Goal: Find specific page/section

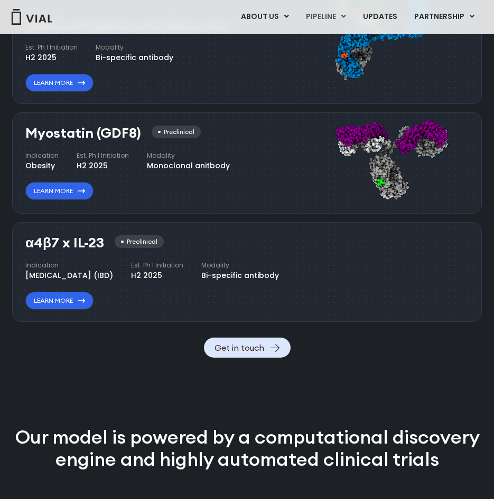
scroll to position [1108, 0]
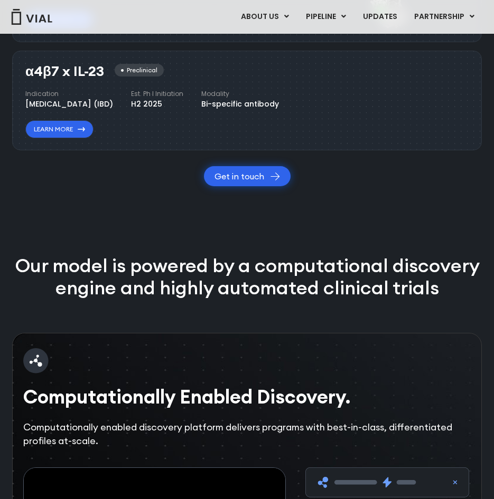
click at [259, 186] on link "Get in touch" at bounding box center [247, 176] width 87 height 20
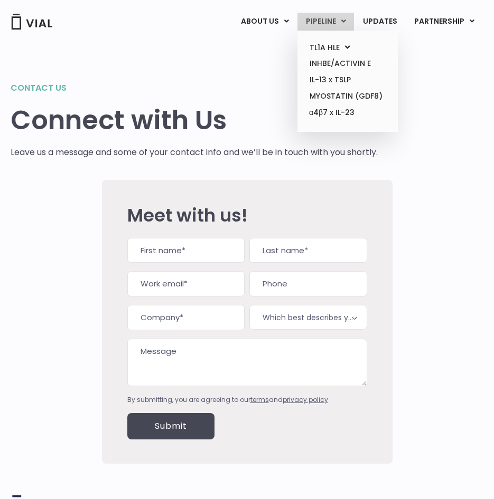
click at [335, 20] on link "PIPELINE" at bounding box center [325, 22] width 56 height 18
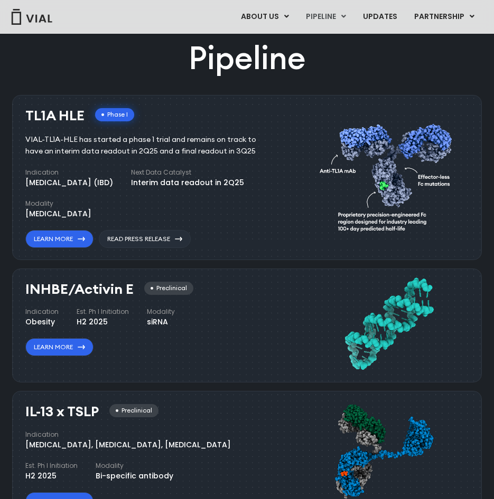
scroll to position [502, 0]
